Goal: Transaction & Acquisition: Obtain resource

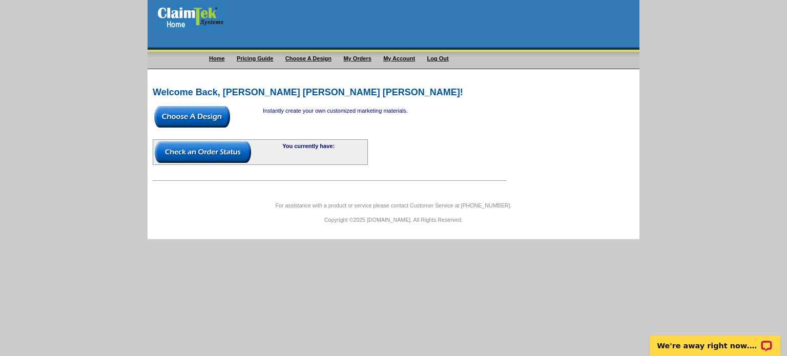
click at [206, 114] on img at bounding box center [192, 117] width 76 height 22
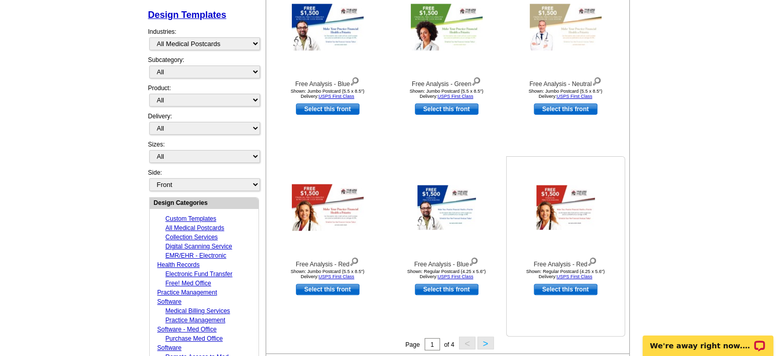
scroll to position [154, 0]
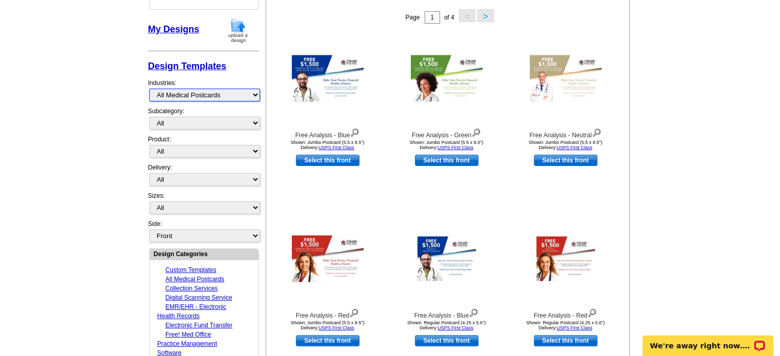
click at [256, 94] on select "Custom Templates All Medical Postcards Collection Services Digital Scanning Ser…" at bounding box center [204, 95] width 111 height 13
select select "1071"
click at [149, 89] on select "Custom Templates All Medical Postcards Collection Services Digital Scanning Ser…" at bounding box center [204, 95] width 111 height 13
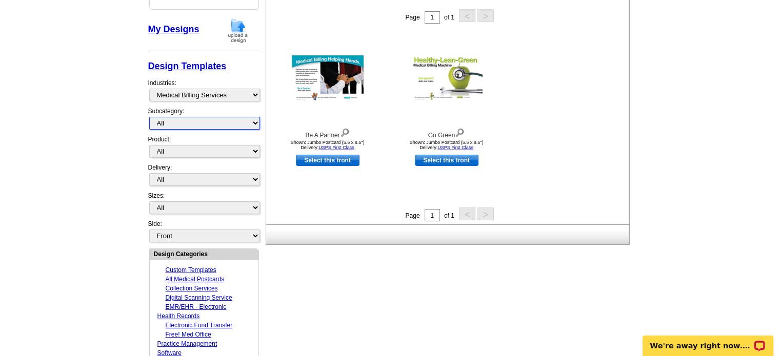
click at [255, 123] on select "All" at bounding box center [204, 123] width 111 height 13
click at [254, 151] on select "All Postcards Letters and flyers Business Cards Door Hangers Greeting Cards" at bounding box center [204, 151] width 111 height 13
select select "3"
click at [149, 145] on select "All Postcards Letters and flyers Business Cards Door Hangers Greeting Cards" at bounding box center [204, 151] width 111 height 13
select select "5"
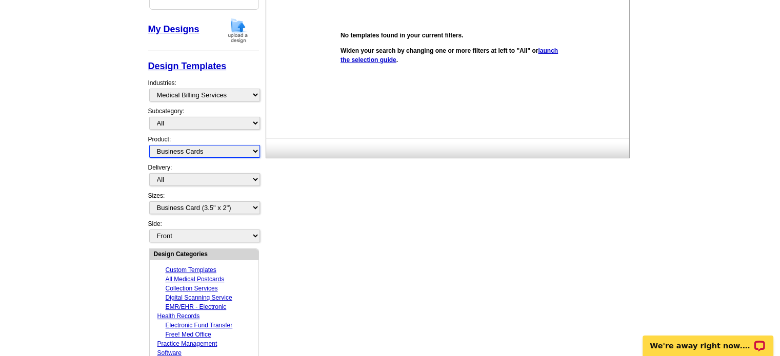
click at [253, 147] on select "All Postcards Letters and flyers Business Cards Door Hangers Greeting Cards" at bounding box center [204, 151] width 111 height 13
select select "1"
click at [149, 145] on select "All Postcards Letters and flyers Business Cards Door Hangers Greeting Cards" at bounding box center [204, 151] width 111 height 13
select select
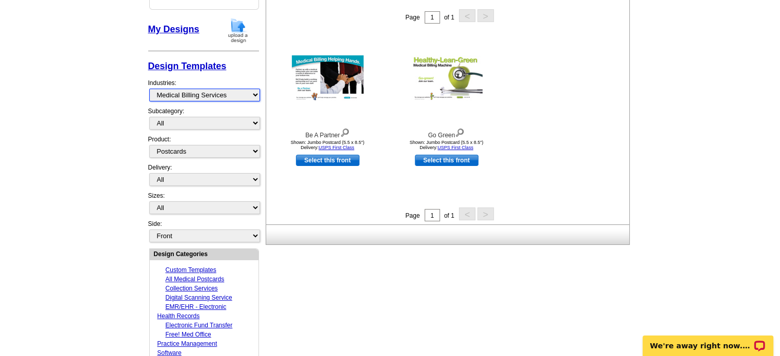
click at [253, 93] on select "Custom Templates All Medical Postcards Collection Services Digital Scanning Ser…" at bounding box center [204, 95] width 111 height 13
select select "1058"
click at [149, 89] on select "Custom Templates All Medical Postcards Collection Services Digital Scanning Ser…" at bounding box center [204, 95] width 111 height 13
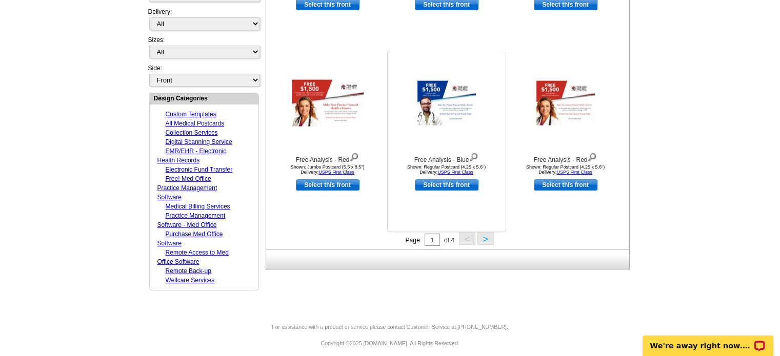
scroll to position [316, 0]
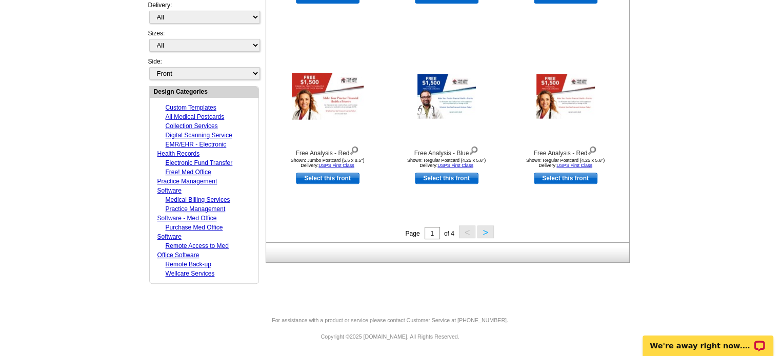
click at [486, 232] on button ">" at bounding box center [485, 232] width 16 height 13
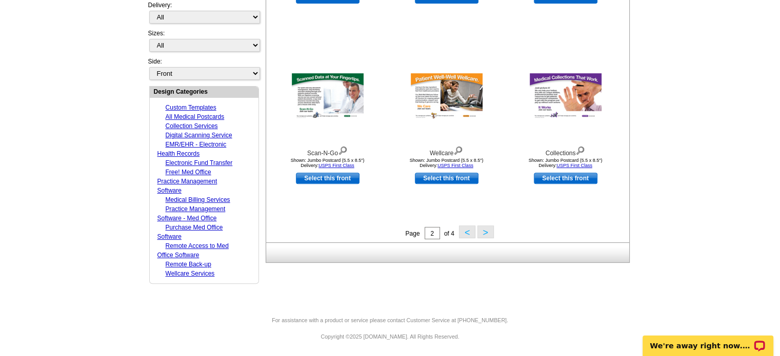
click at [487, 230] on button ">" at bounding box center [485, 232] width 16 height 13
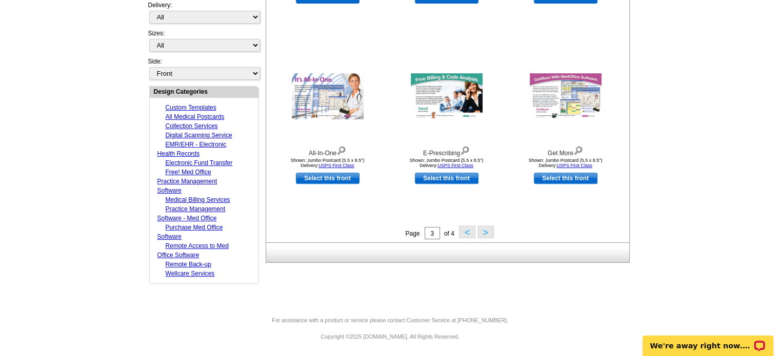
click at [486, 231] on button ">" at bounding box center [485, 232] width 16 height 13
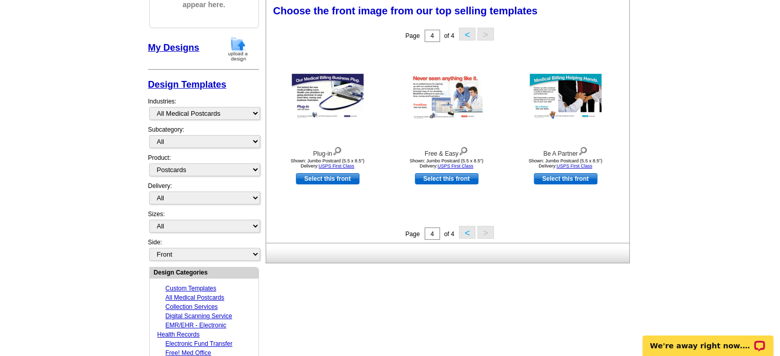
scroll to position [133, 0]
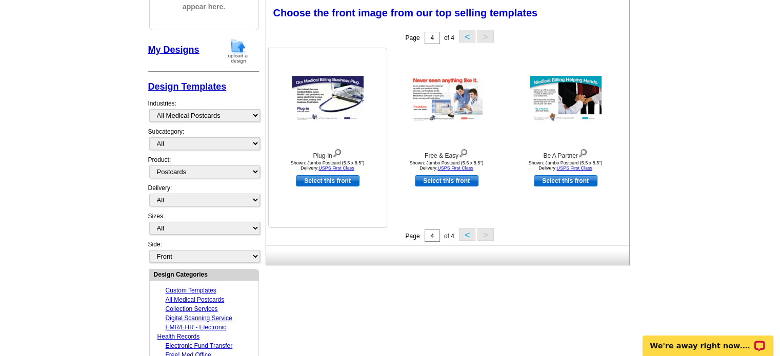
click at [334, 106] on img at bounding box center [328, 99] width 72 height 46
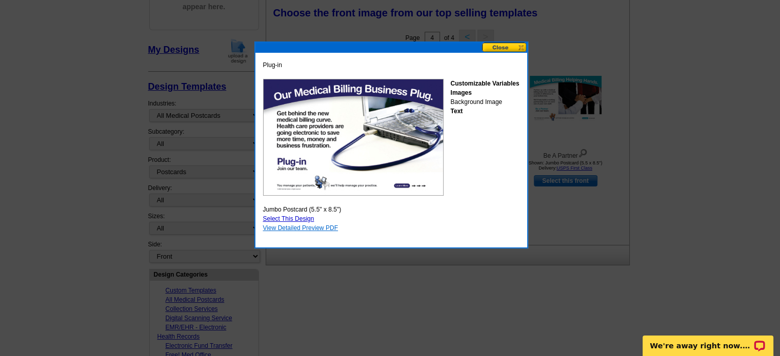
click at [332, 226] on link "View Detailed Preview PDF" at bounding box center [300, 228] width 75 height 7
